Goal: Obtain resource: Obtain resource

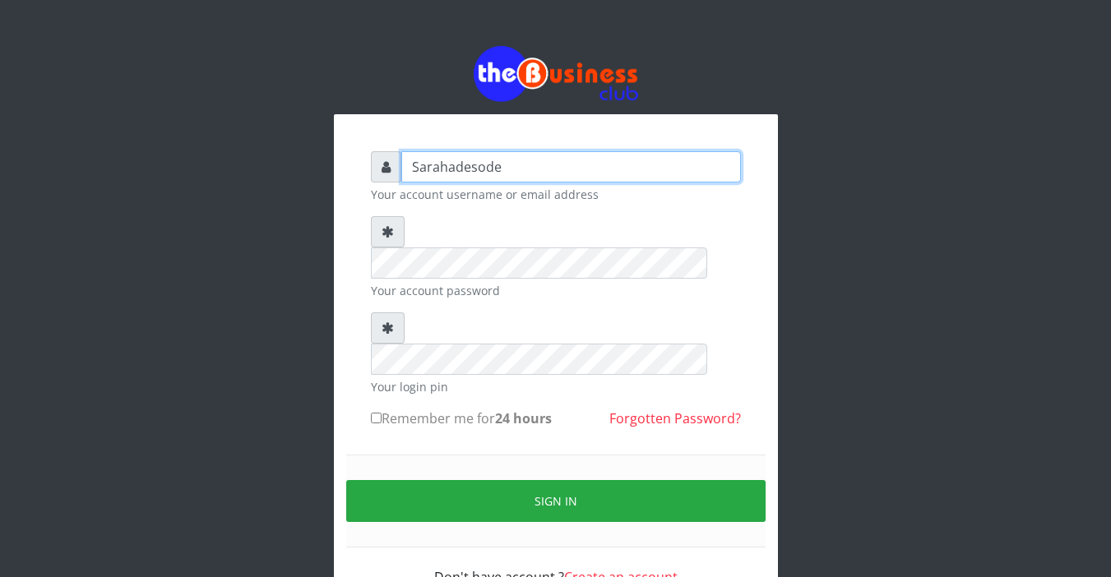
click at [494, 162] on input "Sarahadesode" at bounding box center [571, 166] width 340 height 31
type input "e"
type input "Sarahadesode"
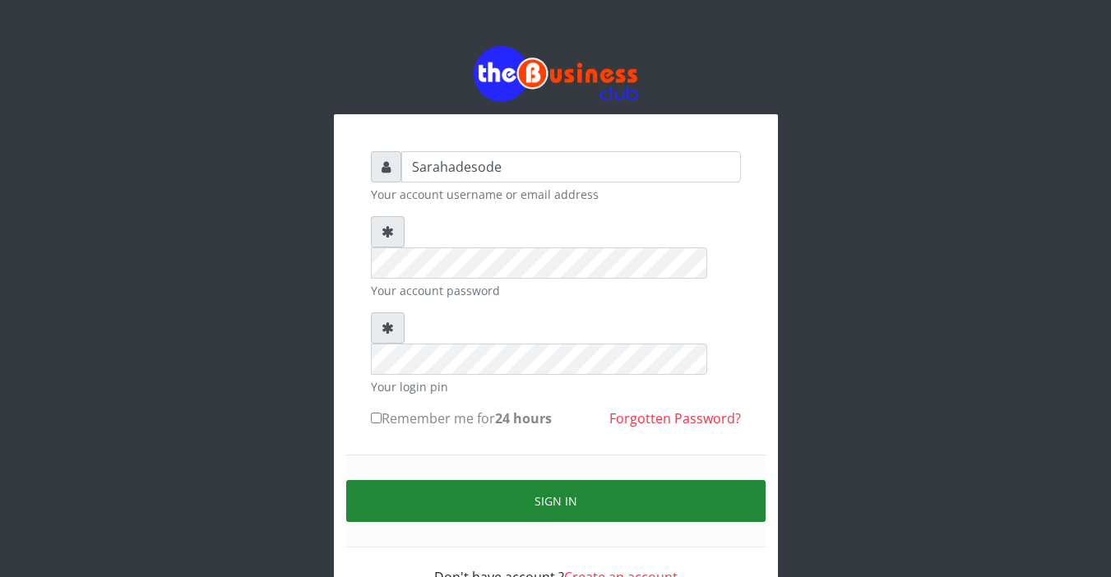
click at [543, 480] on button "Sign in" at bounding box center [556, 501] width 420 height 42
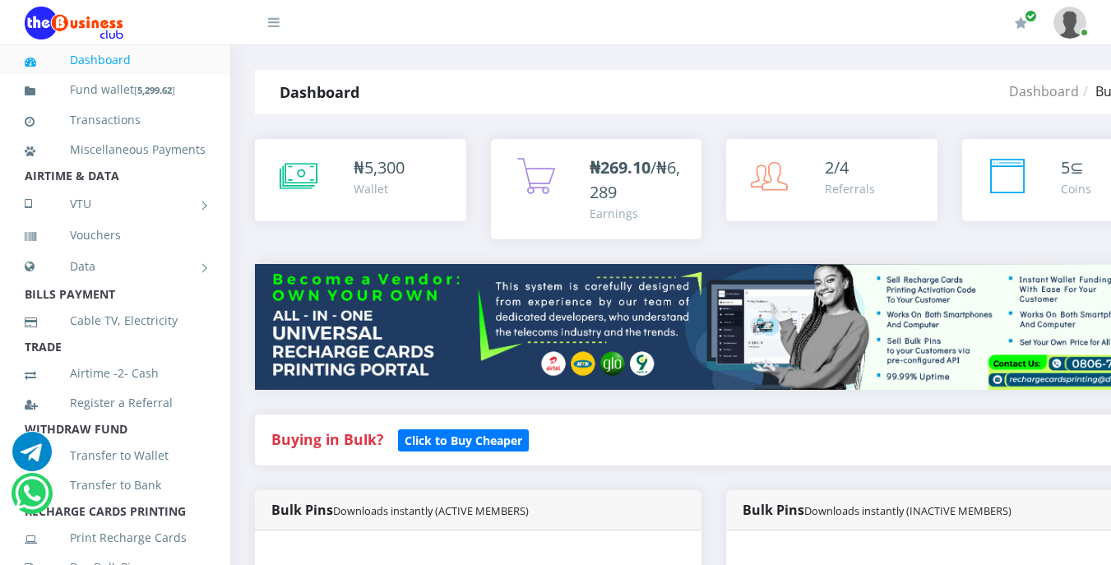
click at [568, 441] on h4 "Buying in Bulk?   Click to Buy Cheaper" at bounding box center [713, 440] width 885 height 18
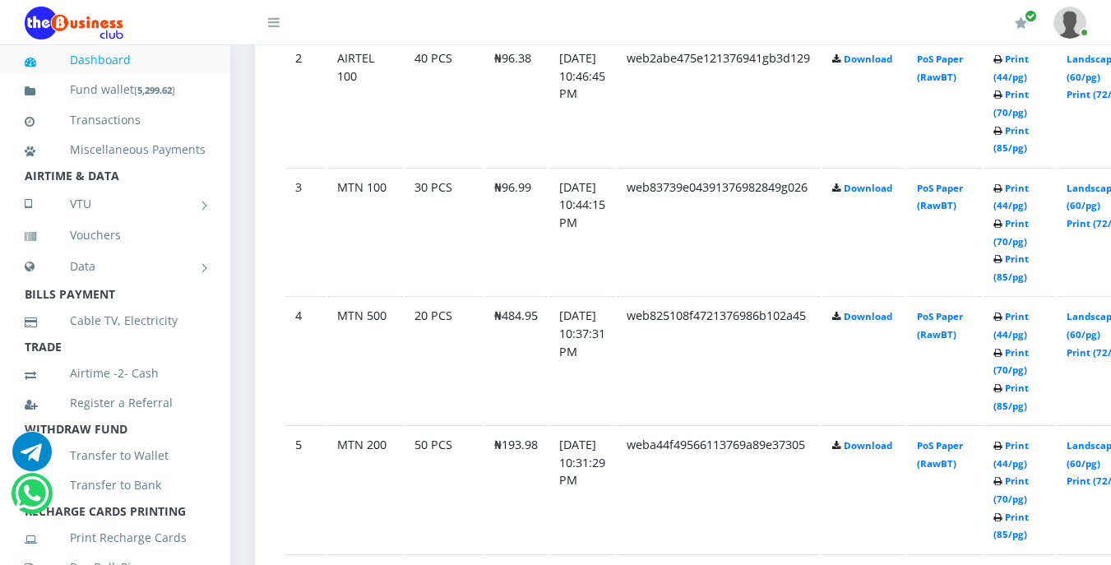
scroll to position [1152, 0]
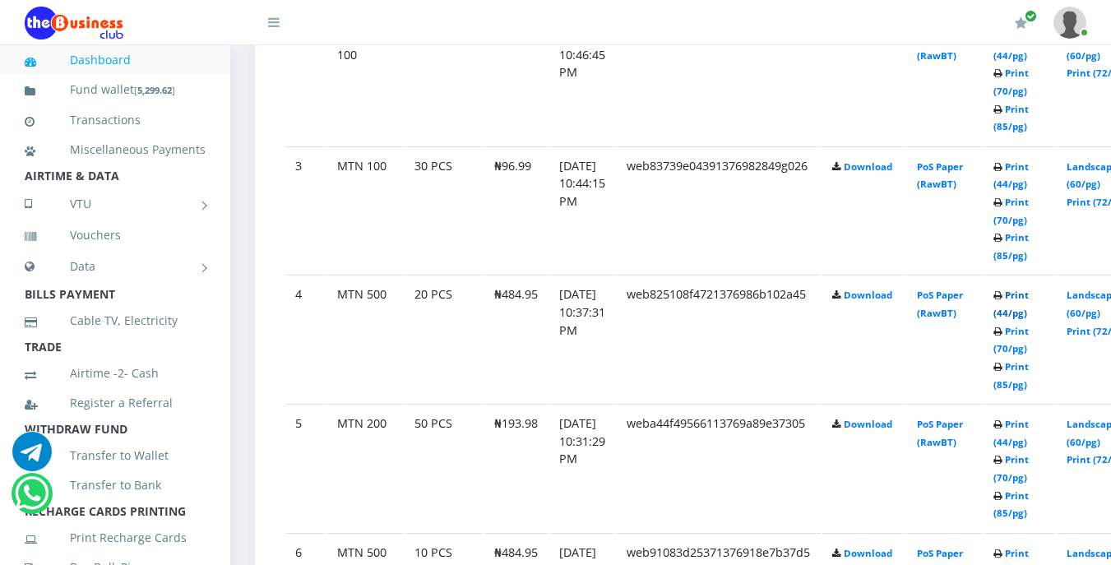
click at [1029, 297] on link "Print (44/pg)" at bounding box center [1011, 304] width 35 height 30
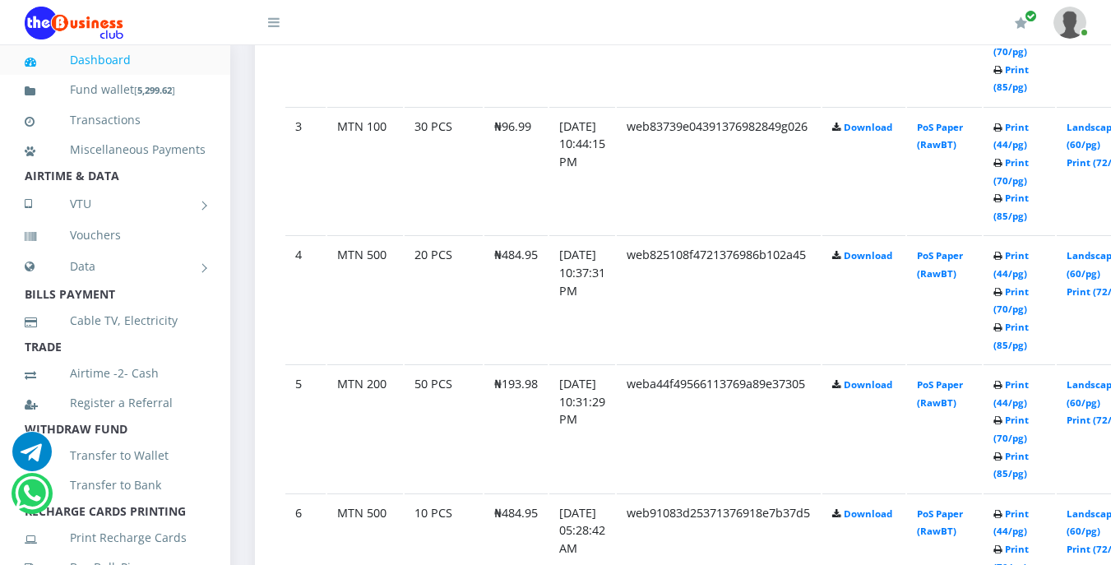
scroll to position [1152, 0]
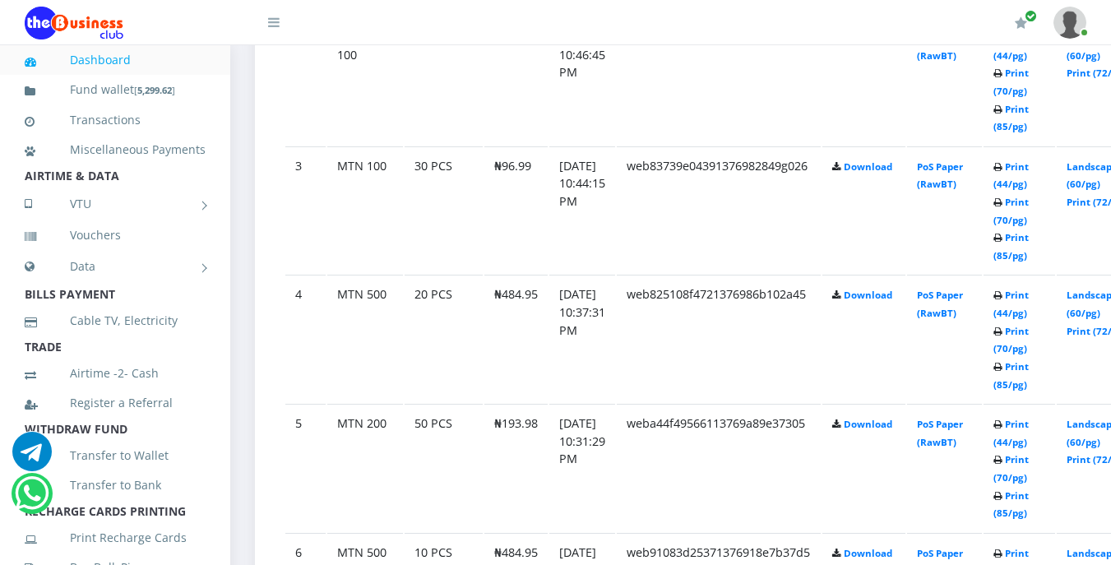
click at [1003, 173] on icon at bounding box center [998, 168] width 9 height 10
click at [1003, 169] on icon at bounding box center [998, 168] width 9 height 10
click at [1029, 169] on link "Print (44/pg)" at bounding box center [1011, 175] width 35 height 30
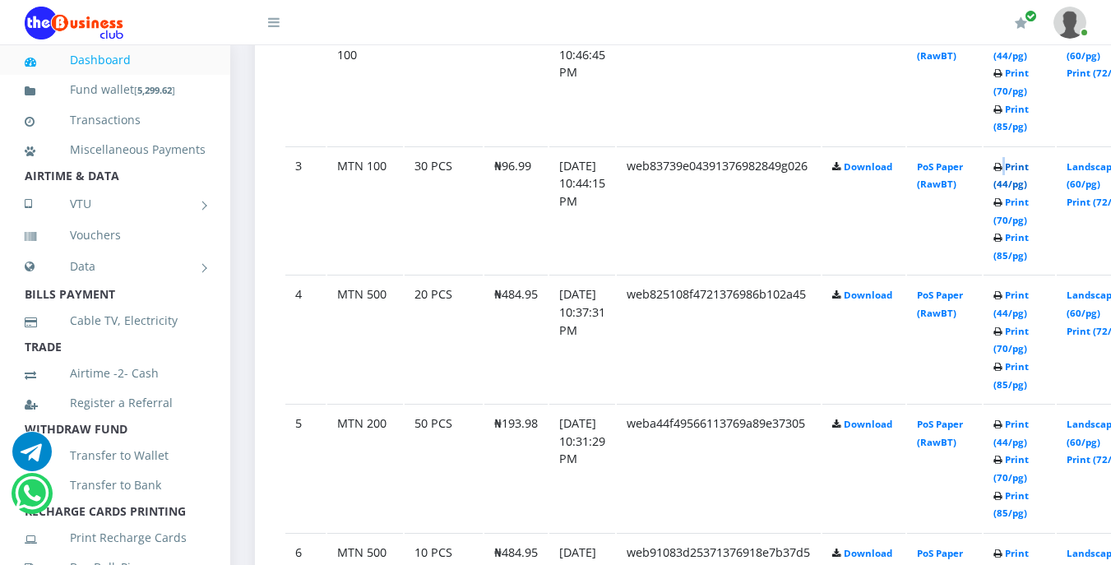
click at [1029, 169] on link "Print (44/pg)" at bounding box center [1011, 175] width 35 height 30
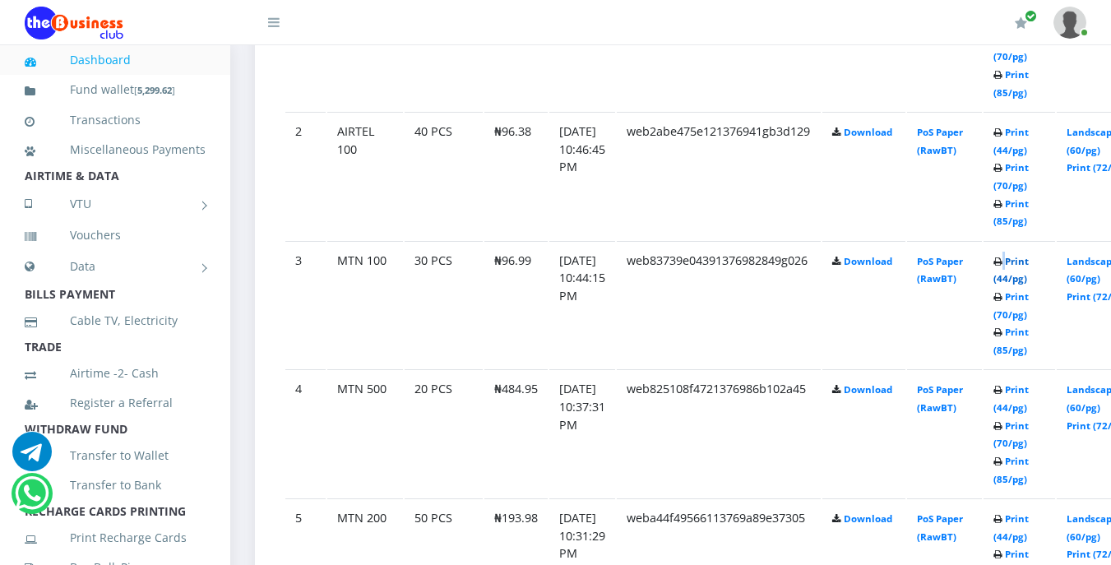
scroll to position [1053, 0]
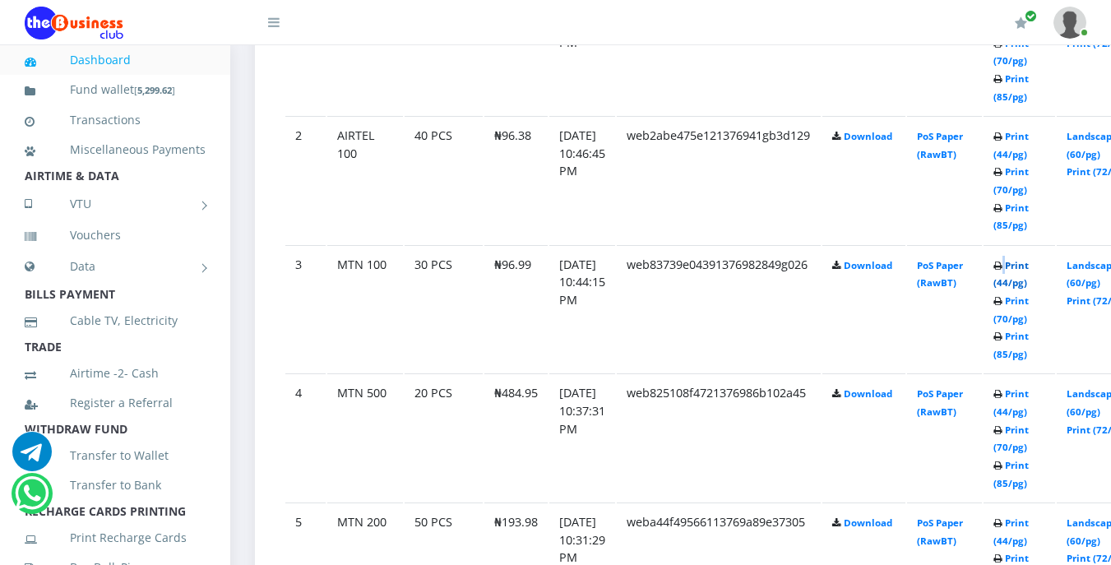
click at [1029, 266] on link "Print (44/pg)" at bounding box center [1011, 274] width 35 height 30
click at [1029, 264] on link "Print (44/pg)" at bounding box center [1011, 274] width 35 height 30
click at [1029, 266] on link "Print (44/pg)" at bounding box center [1011, 274] width 35 height 30
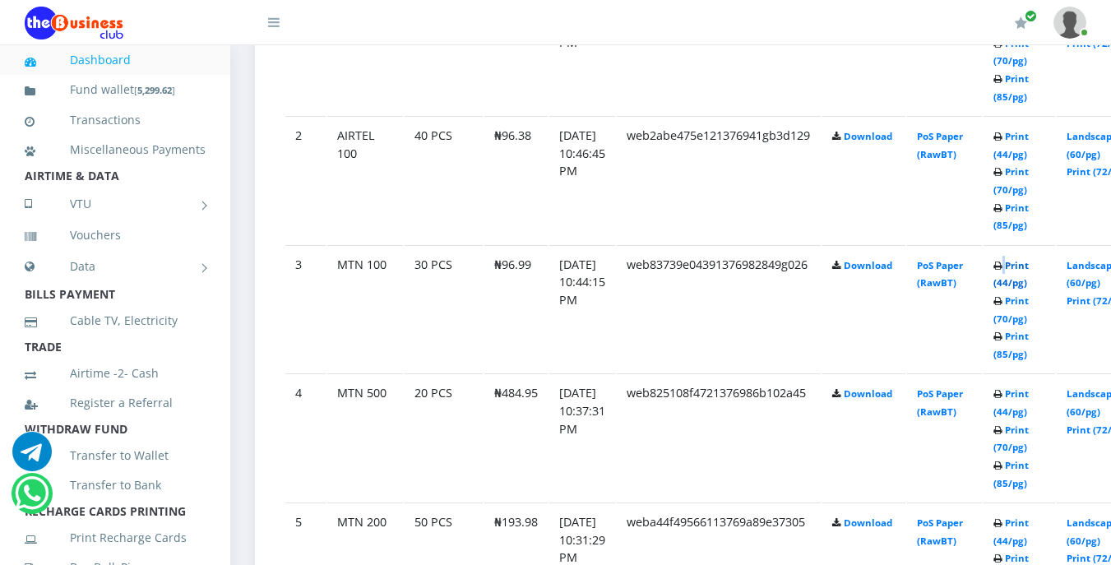
click at [1029, 266] on link "Print (44/pg)" at bounding box center [1011, 274] width 35 height 30
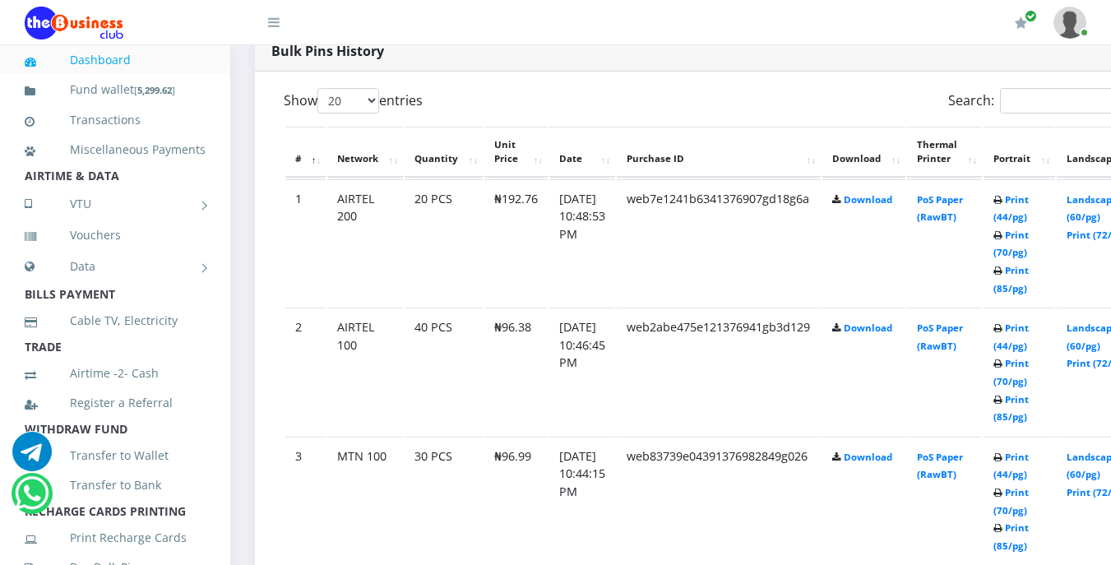
scroll to position [888, 0]
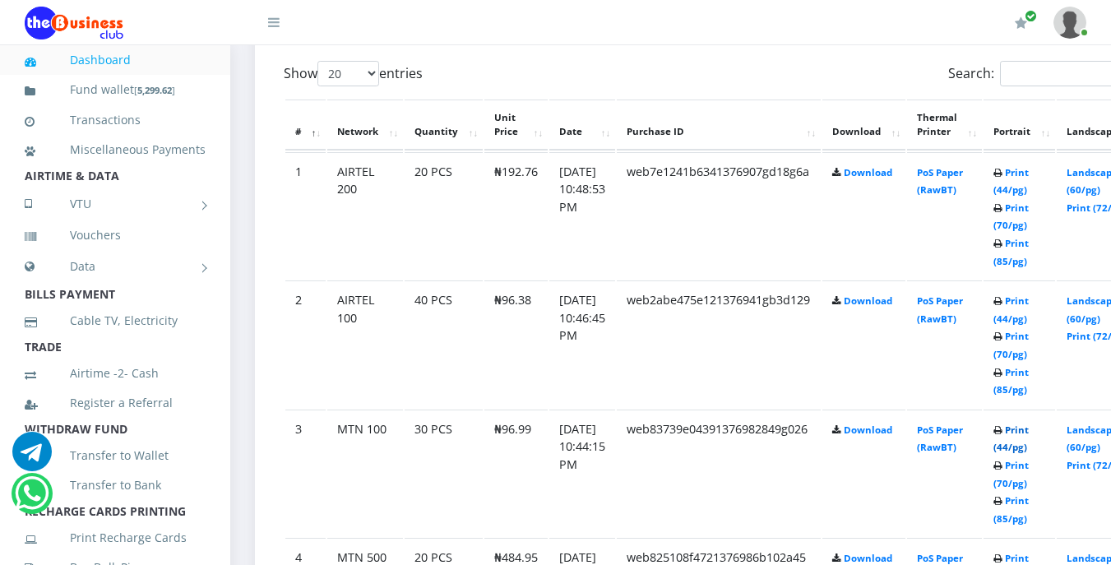
click at [1029, 434] on link "Print (44/pg)" at bounding box center [1011, 439] width 35 height 30
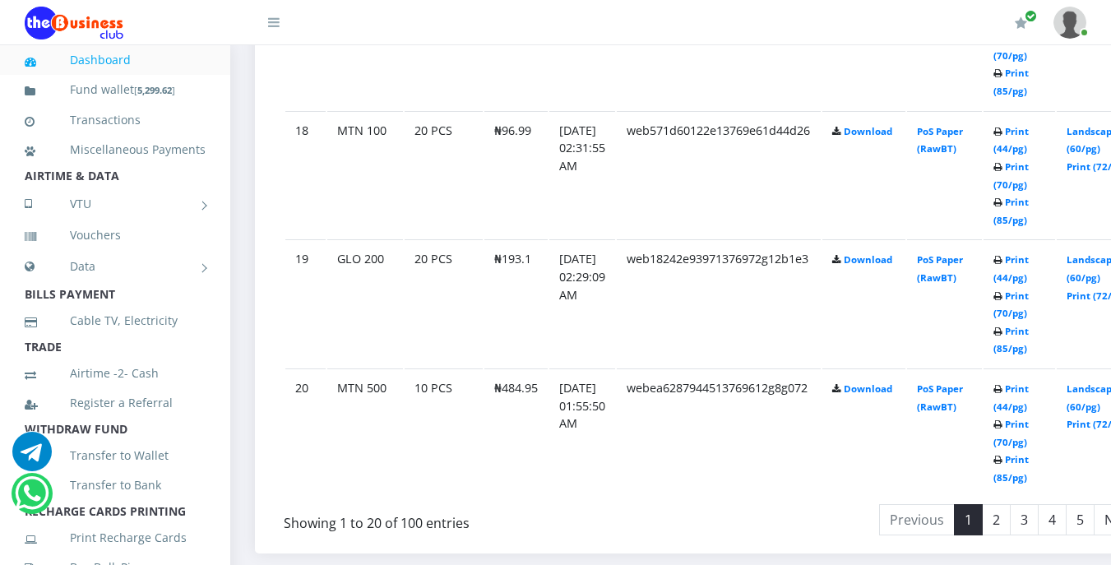
scroll to position [3123, 0]
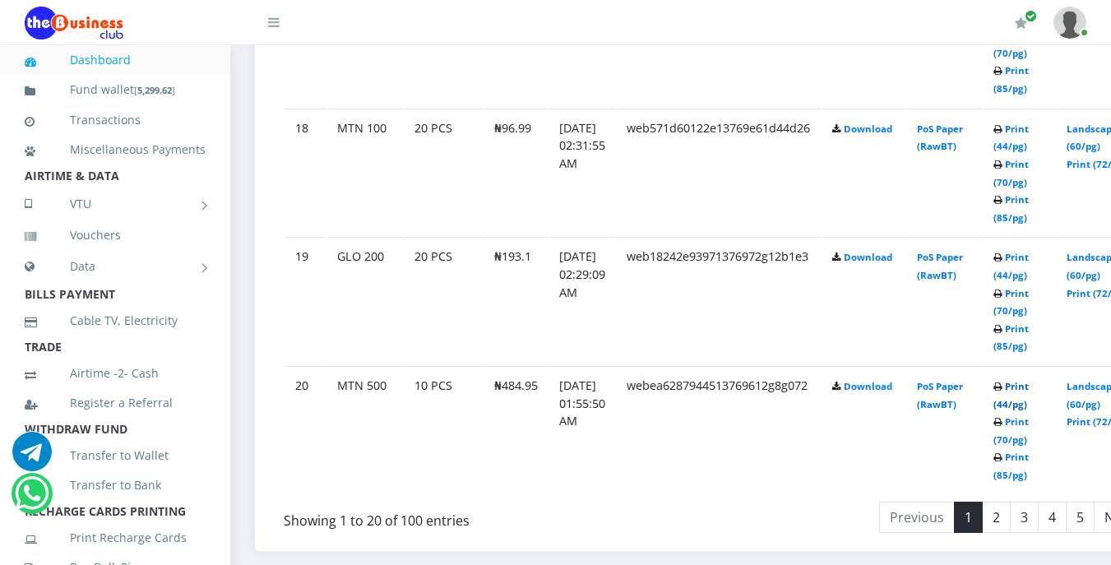
click at [1029, 387] on link "Print (44/pg)" at bounding box center [1011, 395] width 35 height 30
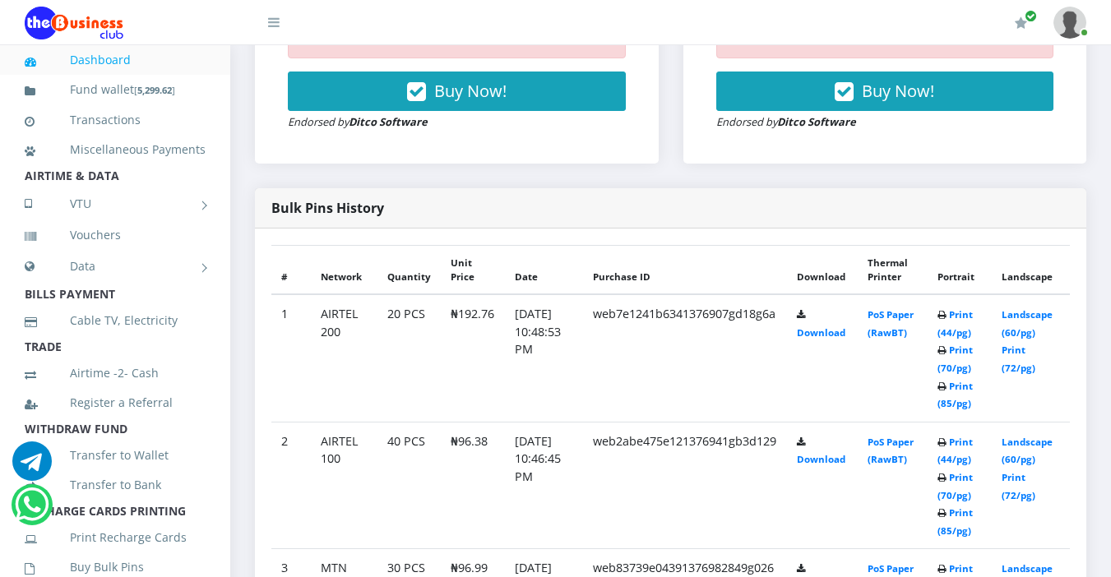
scroll to position [790, 0]
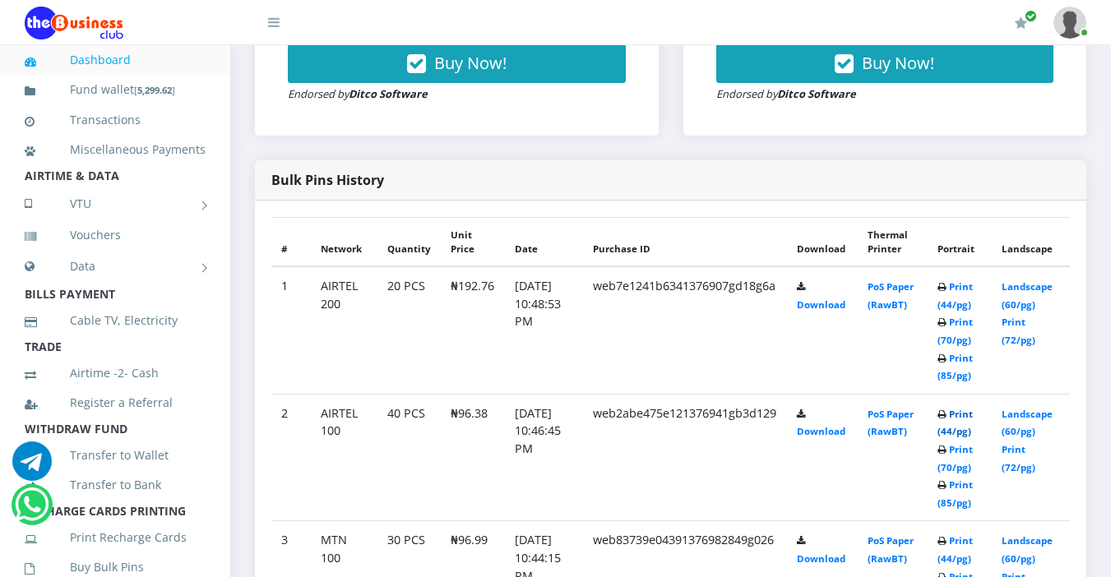
click at [967, 413] on link "Print (44/pg)" at bounding box center [955, 423] width 35 height 30
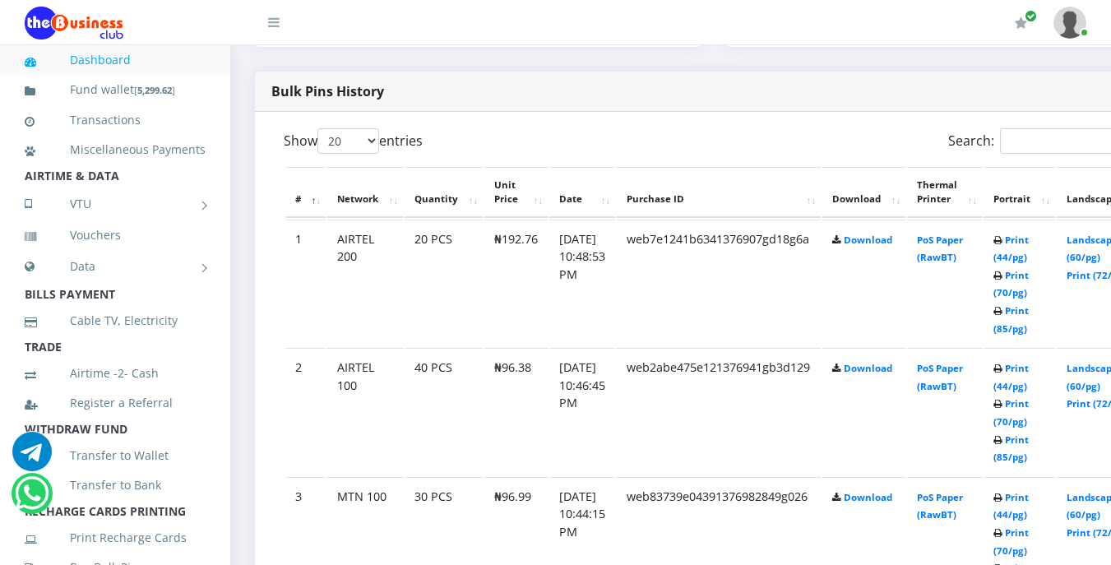
scroll to position [823, 0]
click at [1029, 369] on link "Print (44/pg)" at bounding box center [1011, 375] width 35 height 30
click at [1029, 242] on link "Print (44/pg)" at bounding box center [1011, 247] width 35 height 30
